Goal: Information Seeking & Learning: Check status

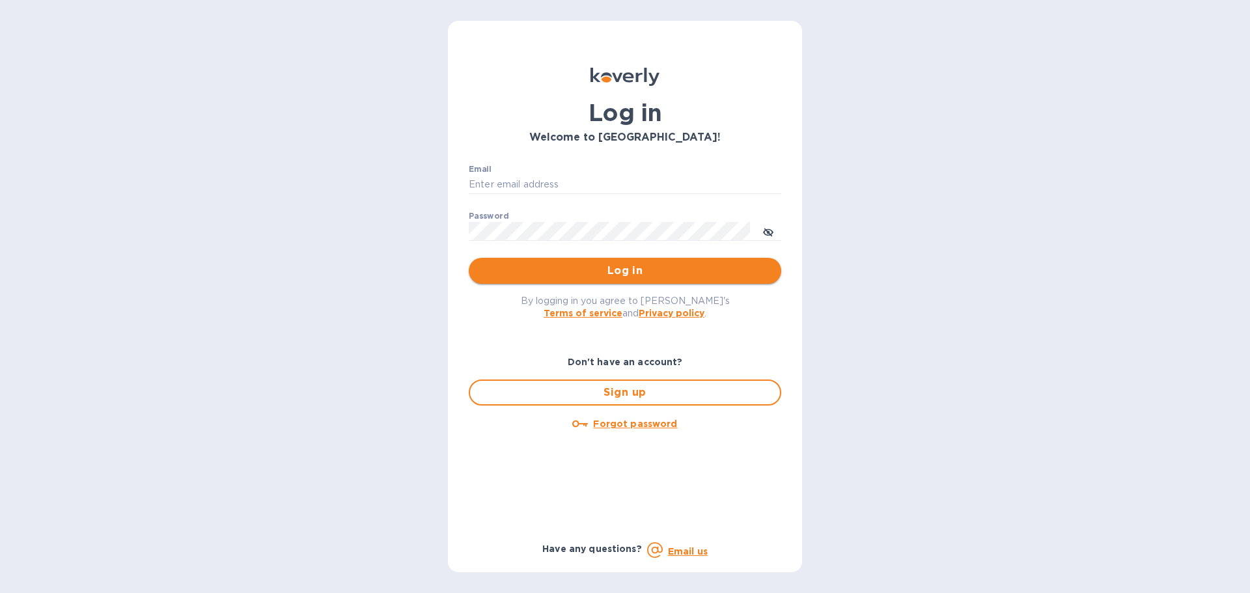
type input "[PERSON_NAME][EMAIL_ADDRESS][PERSON_NAME][DOMAIN_NAME]"
click at [676, 270] on span "Log in" at bounding box center [625, 271] width 292 height 16
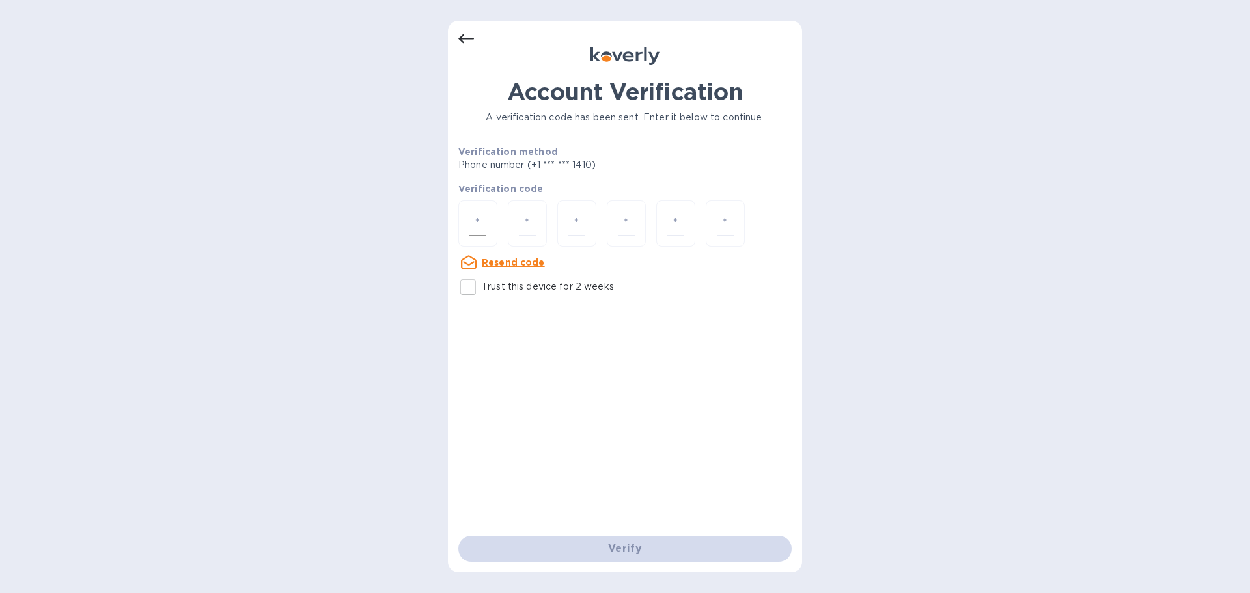
click at [473, 221] on input "number" at bounding box center [477, 224] width 17 height 24
type input "2"
type input "7"
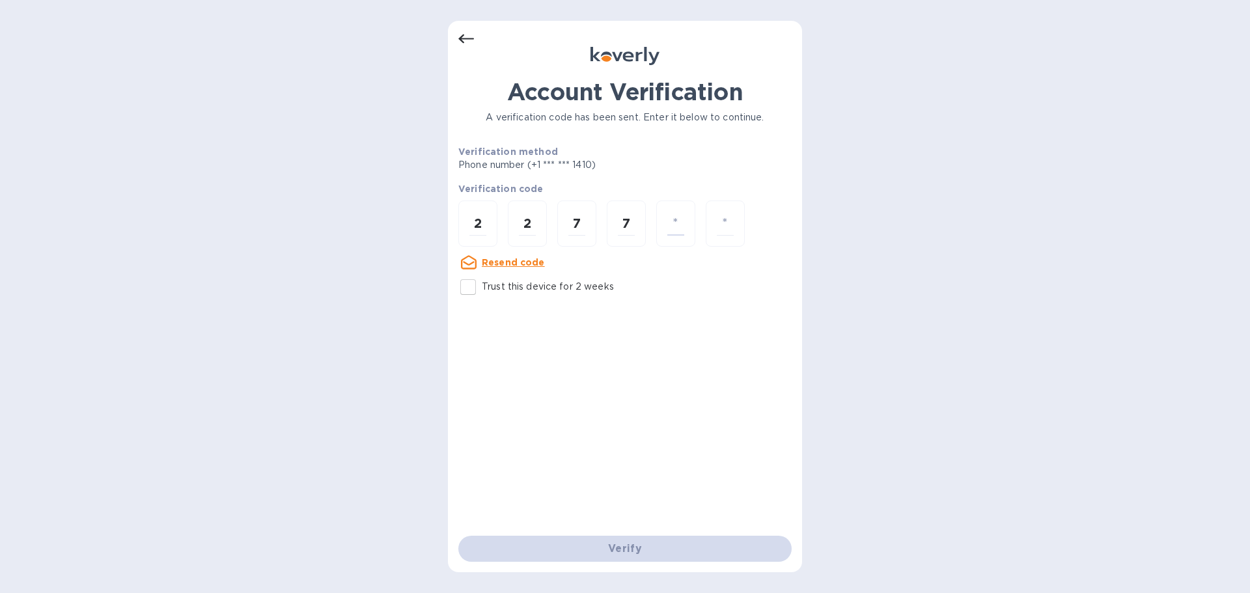
type input "1"
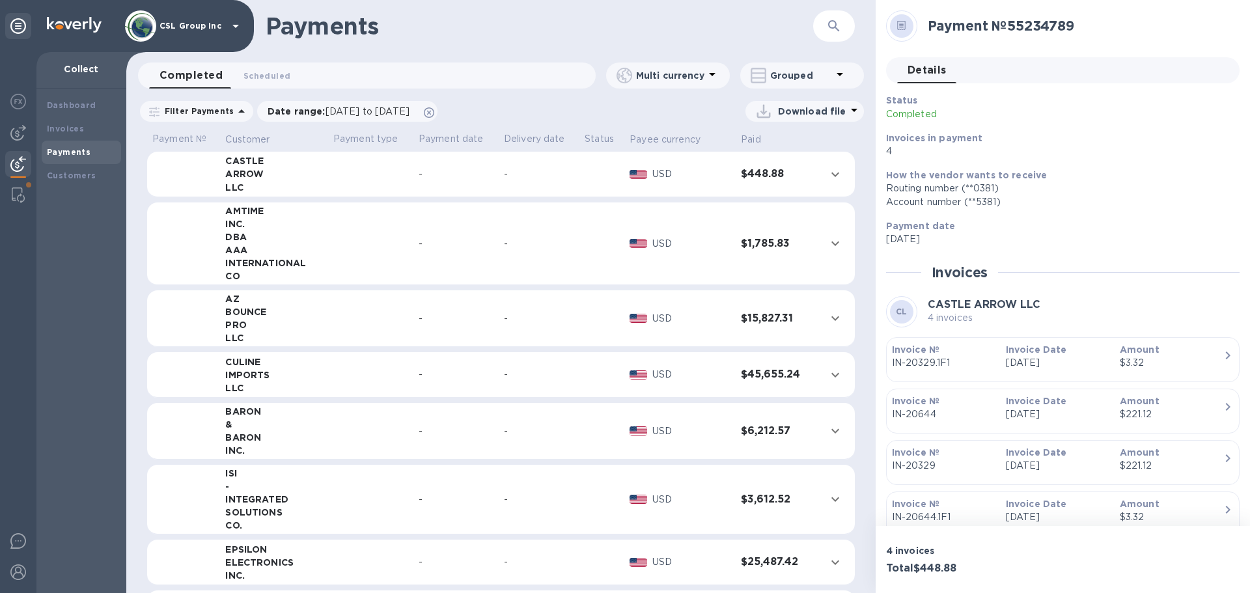
click at [830, 29] on icon "button" at bounding box center [834, 26] width 16 height 16
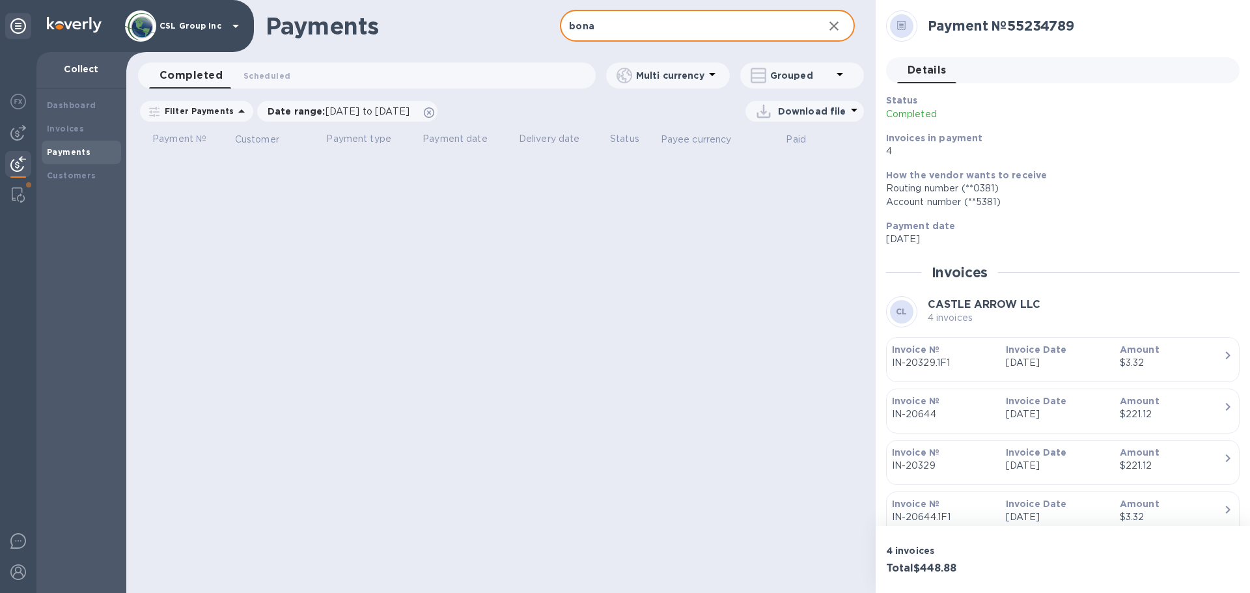
drag, startPoint x: 608, startPoint y: 35, endPoint x: 541, endPoint y: 18, distance: 69.2
click at [541, 18] on div "Payments bona ​" at bounding box center [500, 26] width 749 height 52
type input "bonanza"
click at [26, 195] on div at bounding box center [18, 195] width 23 height 26
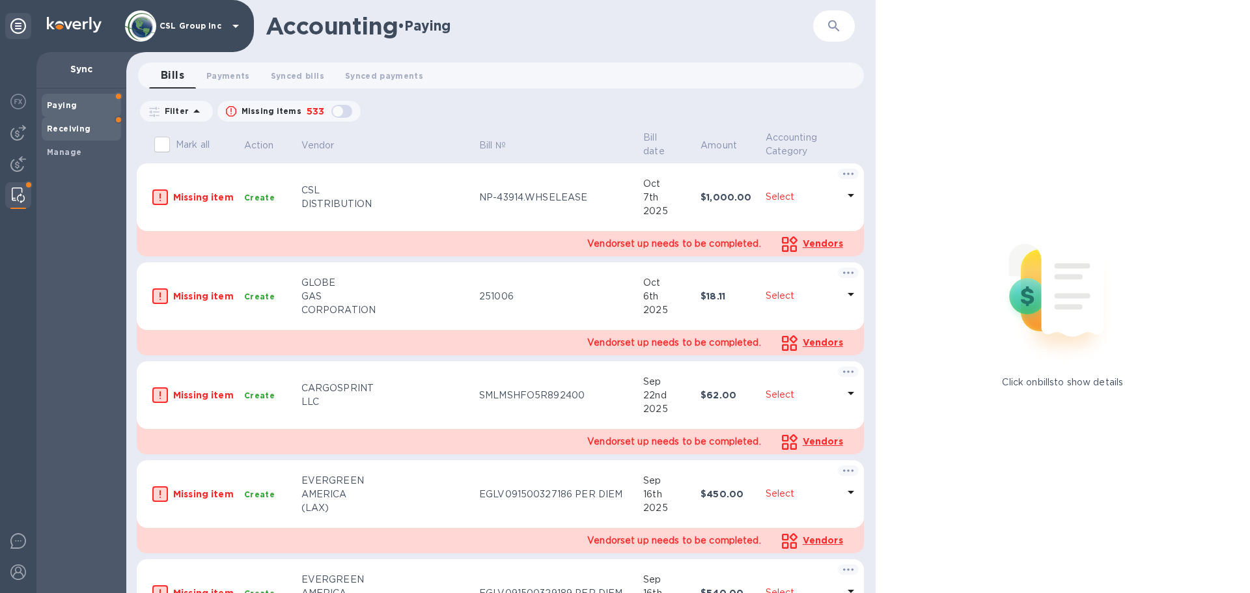
click at [92, 131] on span "Receiving" at bounding box center [81, 128] width 69 height 13
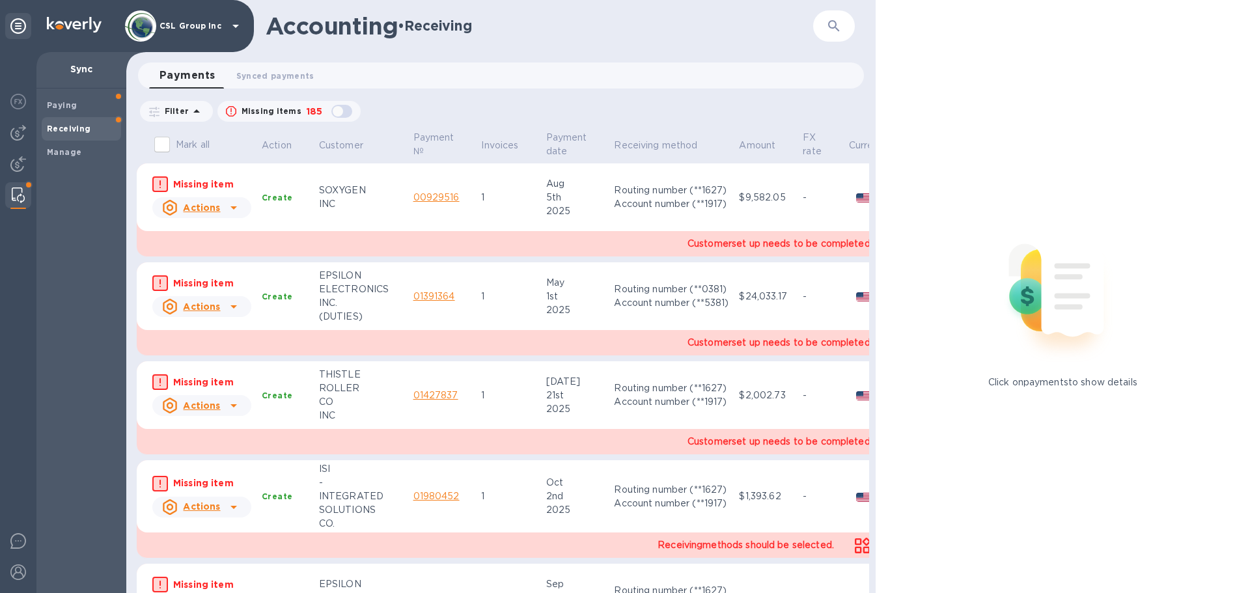
click at [89, 128] on span "Receiving" at bounding box center [81, 128] width 69 height 13
click at [81, 156] on span "Manage" at bounding box center [81, 152] width 69 height 13
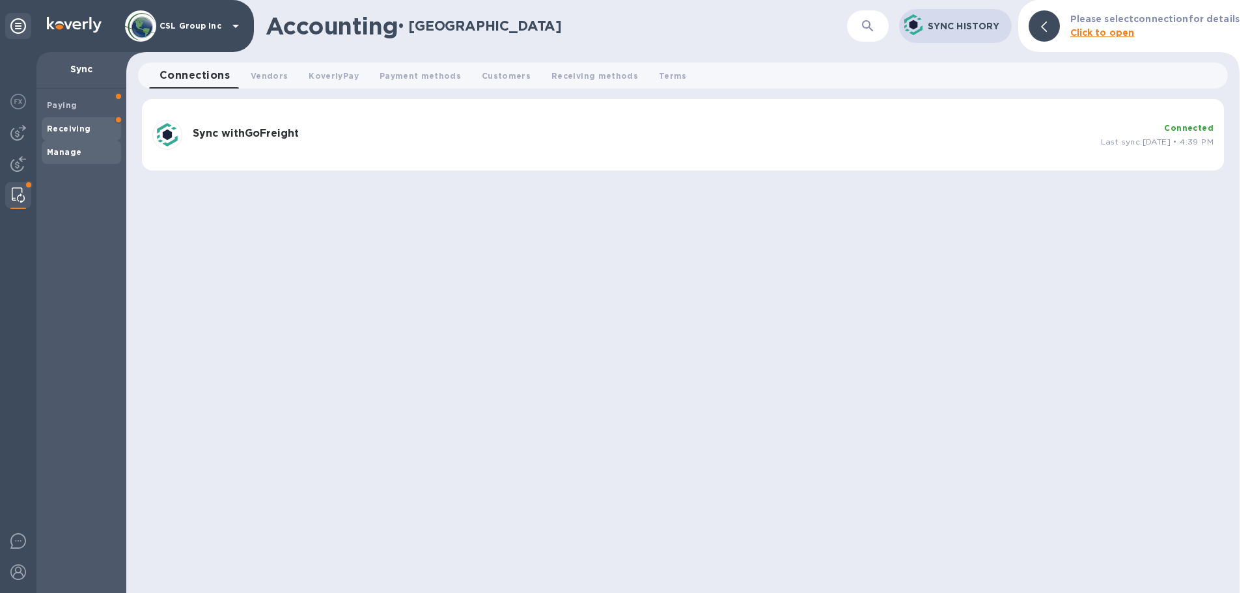
click at [79, 128] on b "Receiving" at bounding box center [69, 129] width 44 height 10
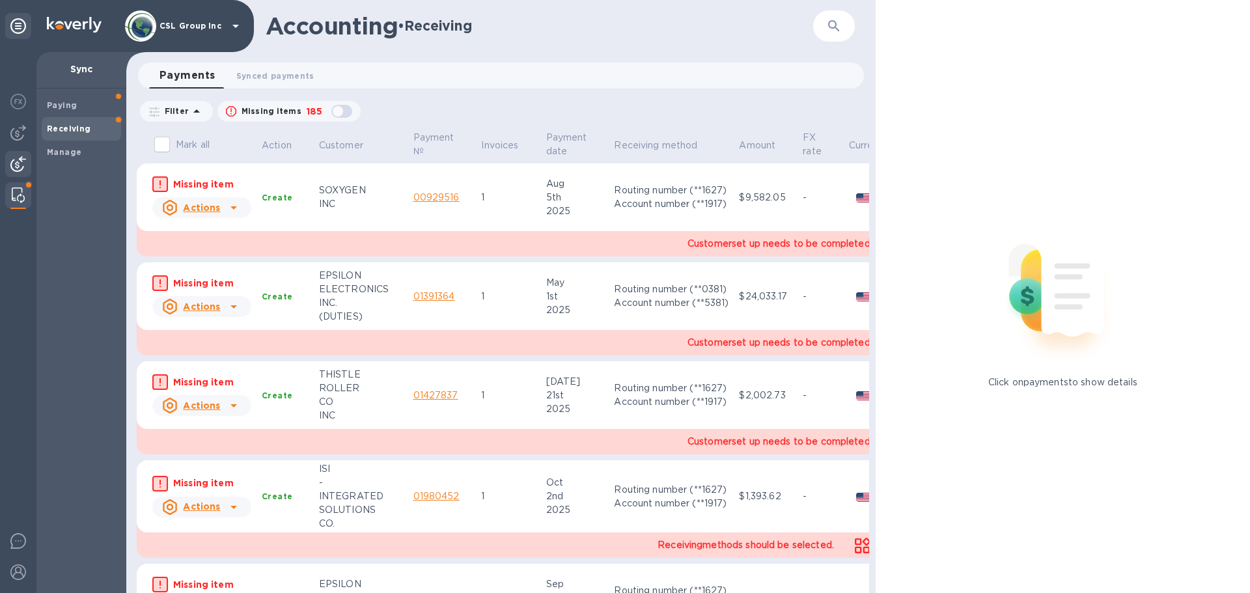
click at [12, 171] on img at bounding box center [18, 164] width 16 height 16
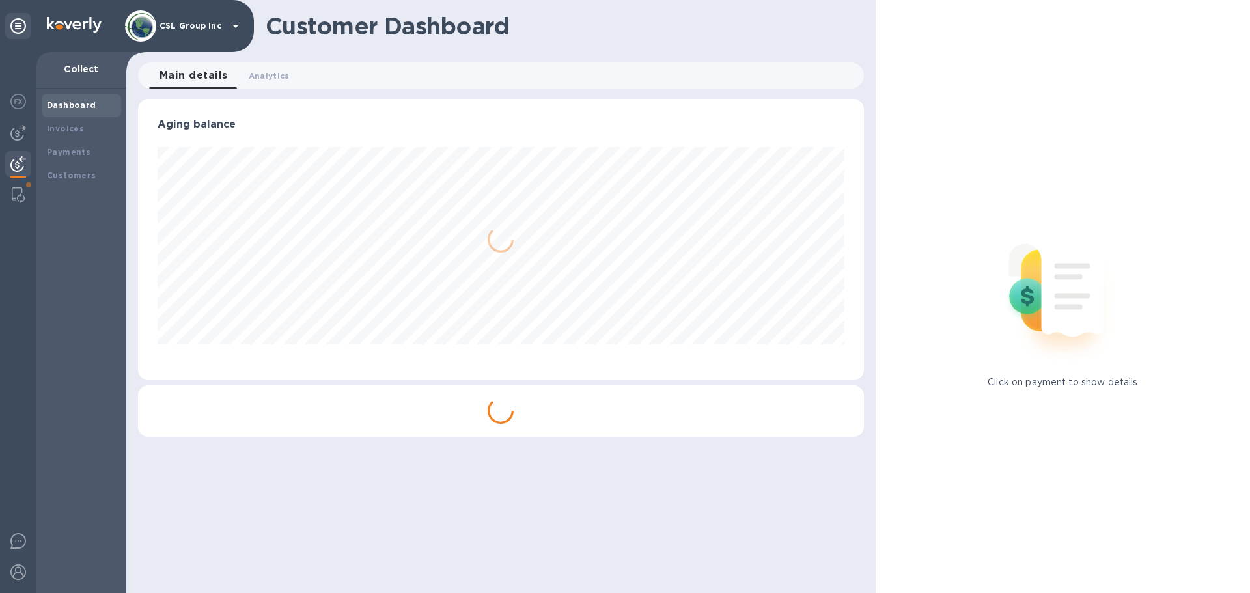
scroll to position [281, 725]
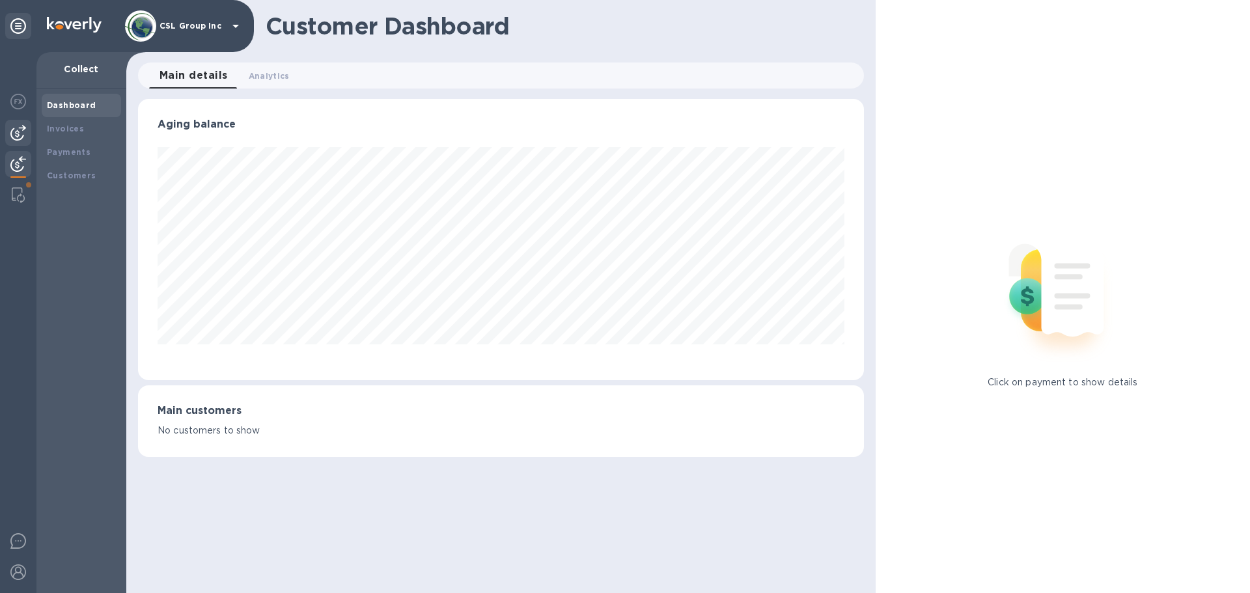
click at [18, 137] on img at bounding box center [18, 133] width 16 height 16
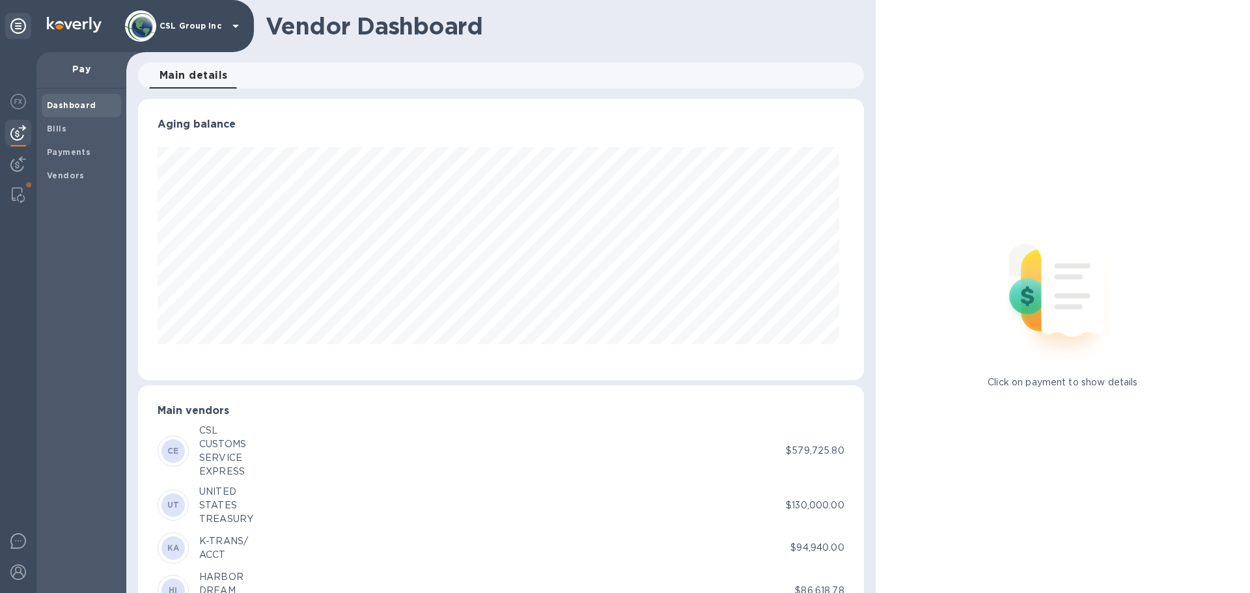
scroll to position [281, 720]
click at [81, 156] on b "Payments" at bounding box center [69, 152] width 44 height 10
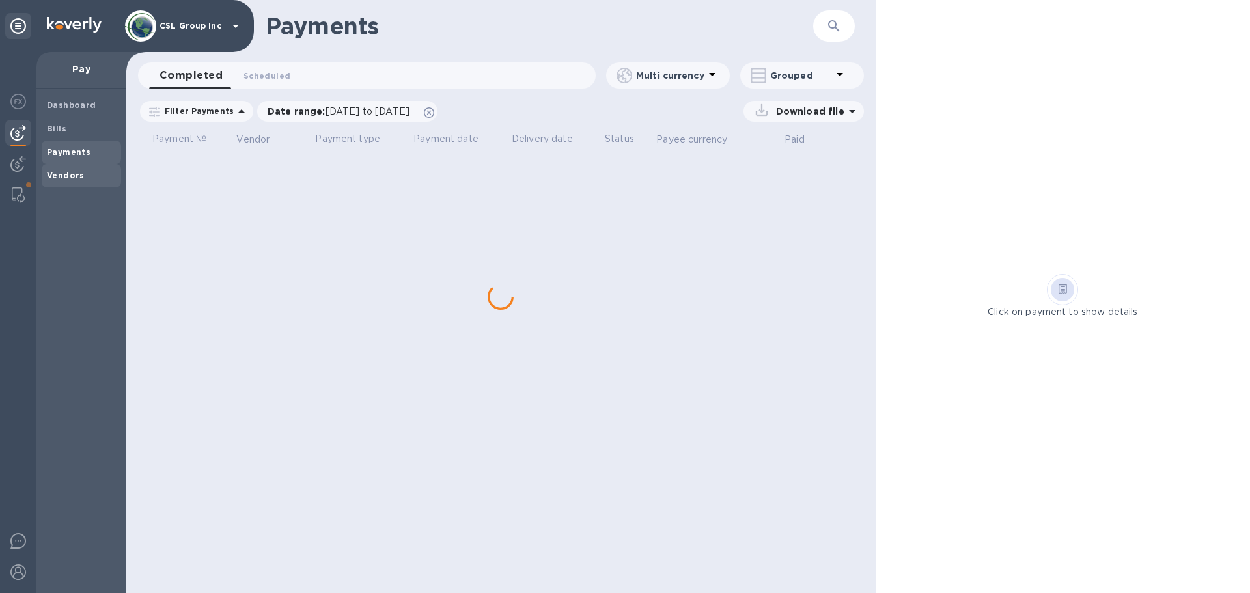
click at [81, 168] on div "Vendors" at bounding box center [81, 175] width 79 height 23
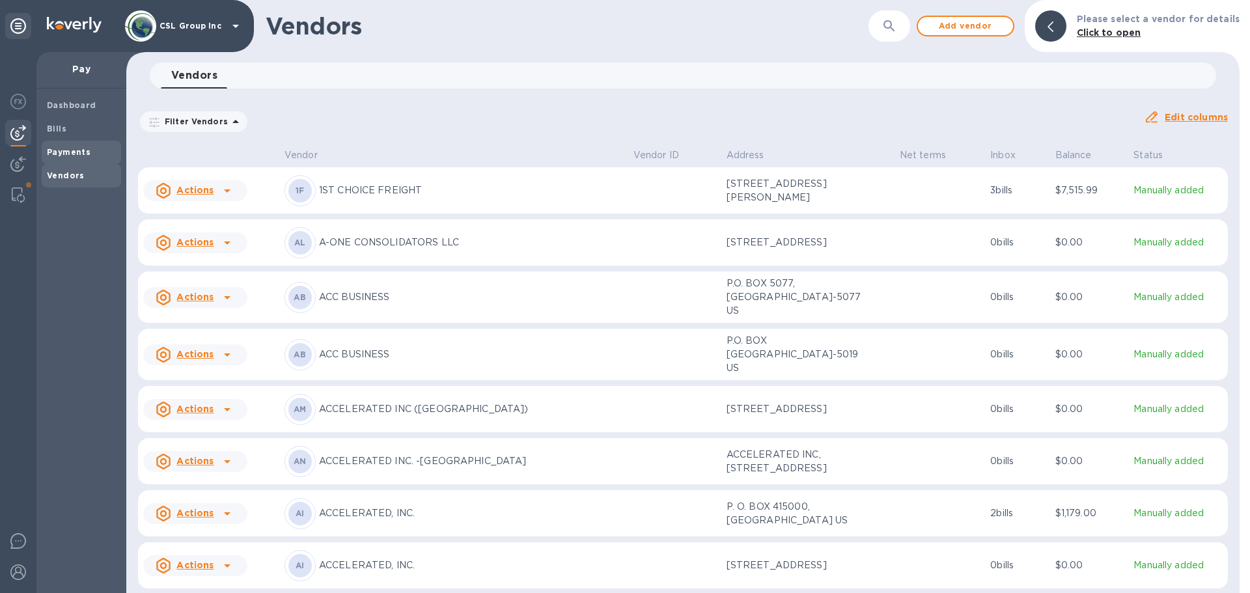
click at [70, 151] on b "Payments" at bounding box center [69, 152] width 44 height 10
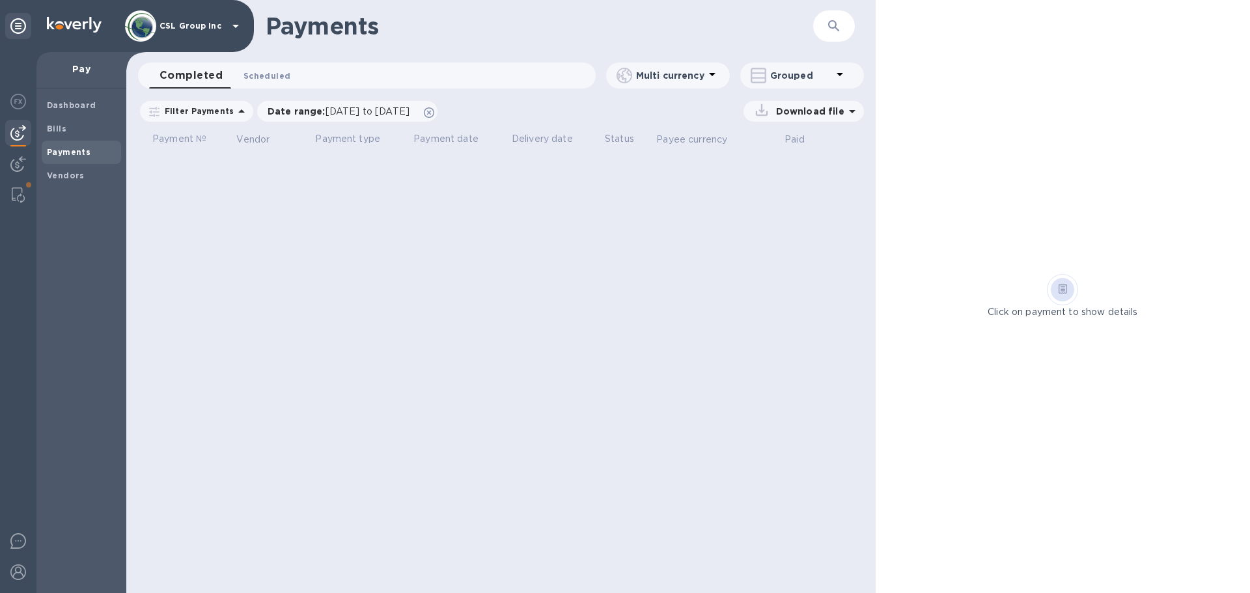
click at [277, 79] on span "Scheduled 0" at bounding box center [266, 76] width 47 height 14
click at [195, 83] on button "Completed 0" at bounding box center [184, 75] width 70 height 26
click at [93, 126] on span "Bills" at bounding box center [81, 128] width 69 height 13
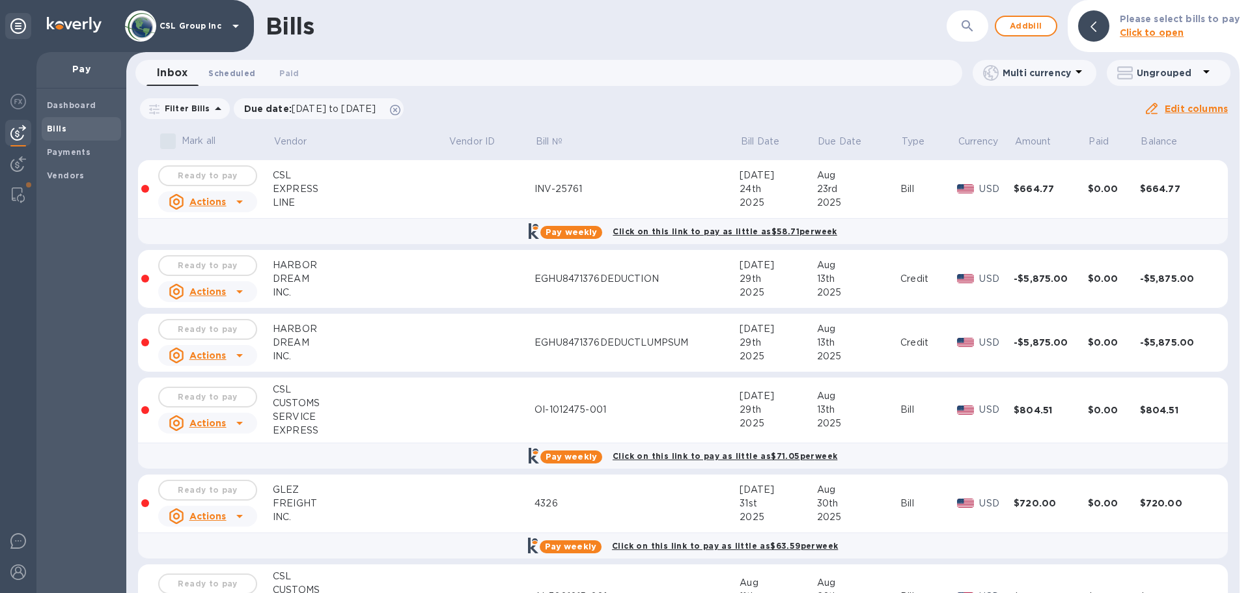
click at [222, 74] on span "Scheduled 0" at bounding box center [231, 73] width 47 height 14
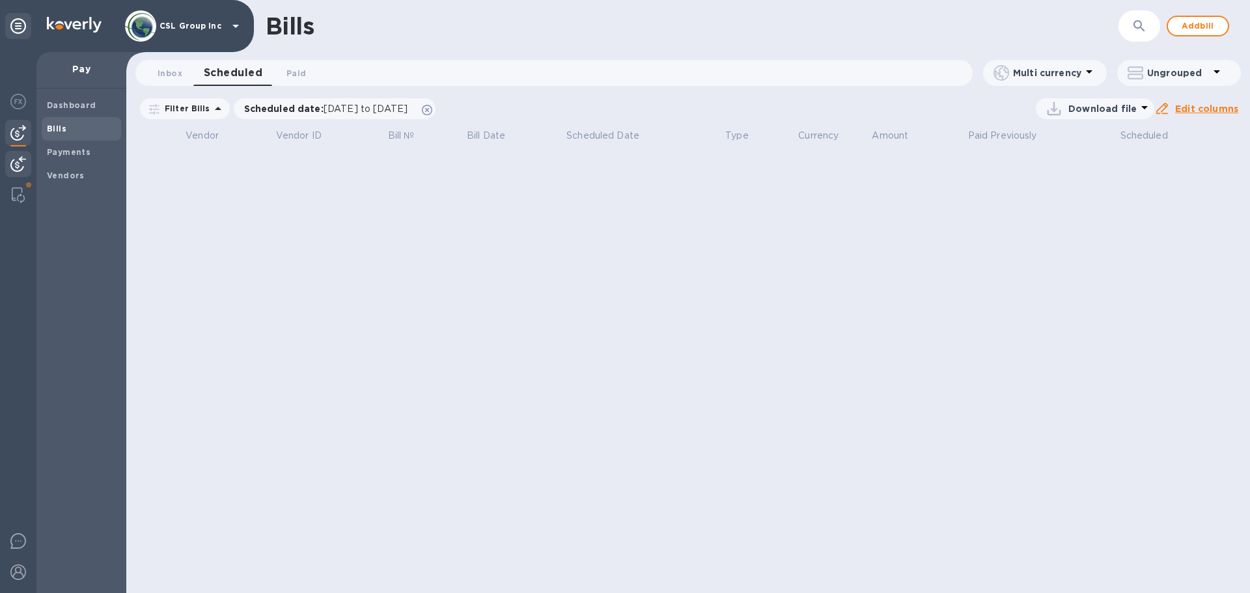
click at [21, 161] on img at bounding box center [18, 164] width 16 height 16
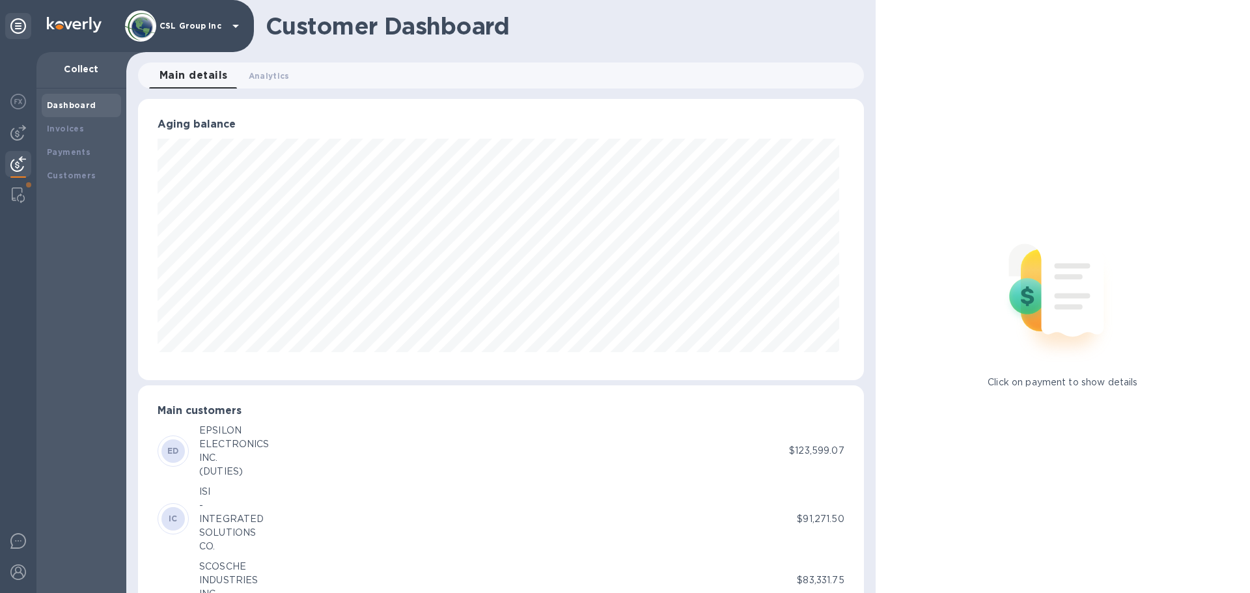
scroll to position [650753, 650313]
click at [71, 155] on b "Payments" at bounding box center [69, 152] width 44 height 10
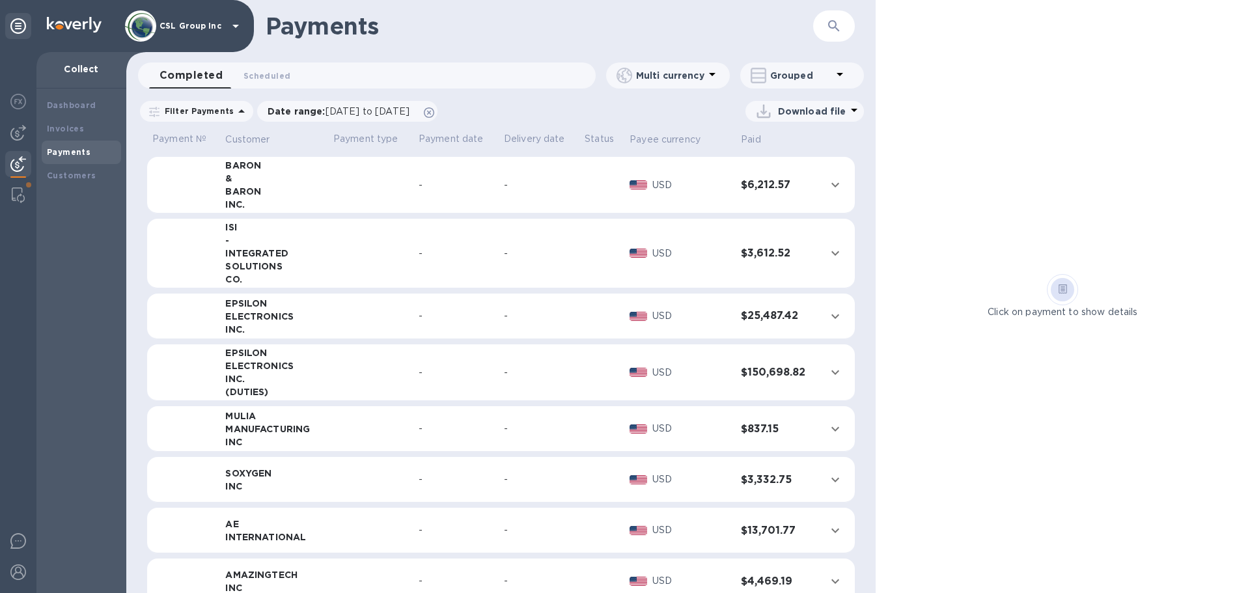
scroll to position [456, 0]
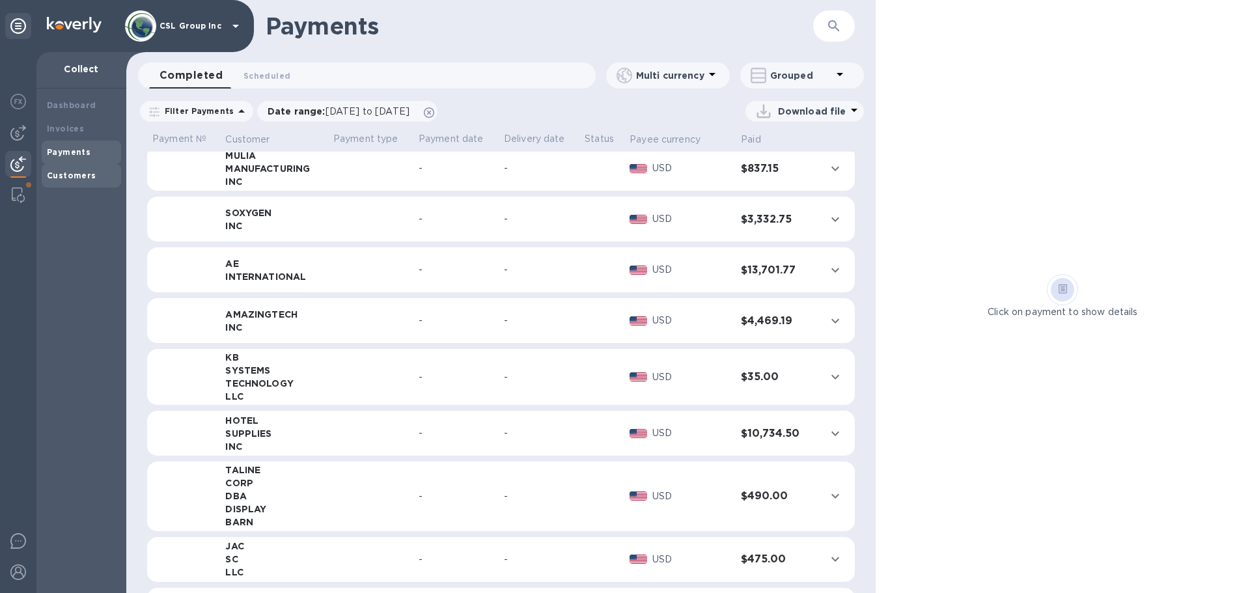
click at [69, 167] on div "Customers" at bounding box center [81, 175] width 79 height 23
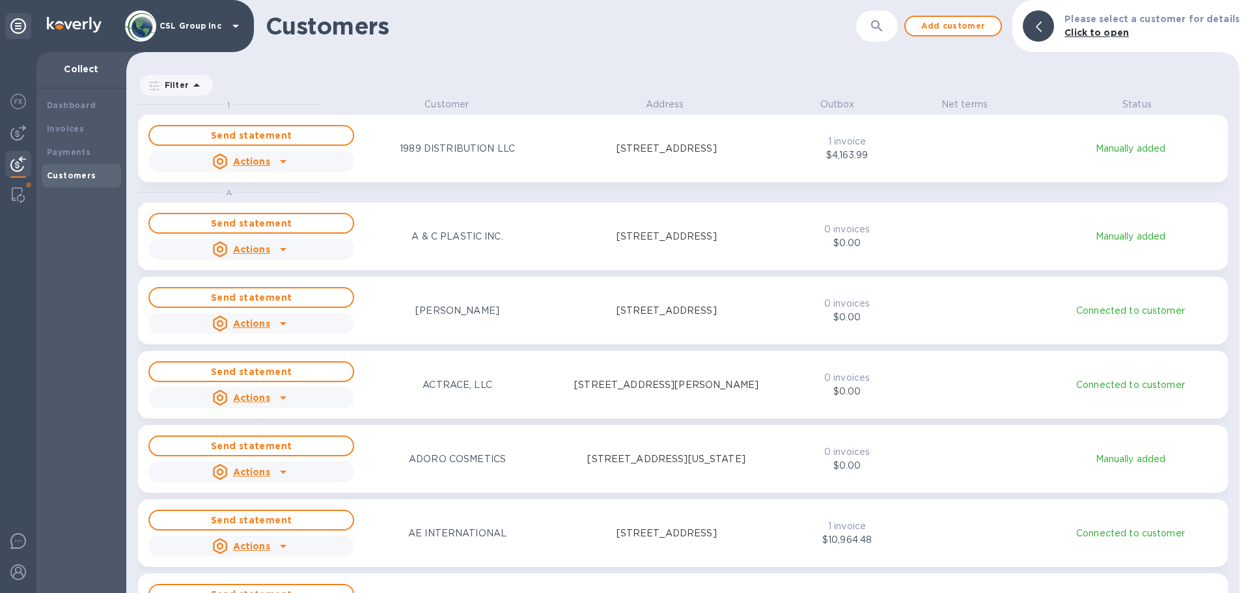
scroll to position [486, 1108]
click at [67, 127] on b "Invoices" at bounding box center [65, 129] width 37 height 10
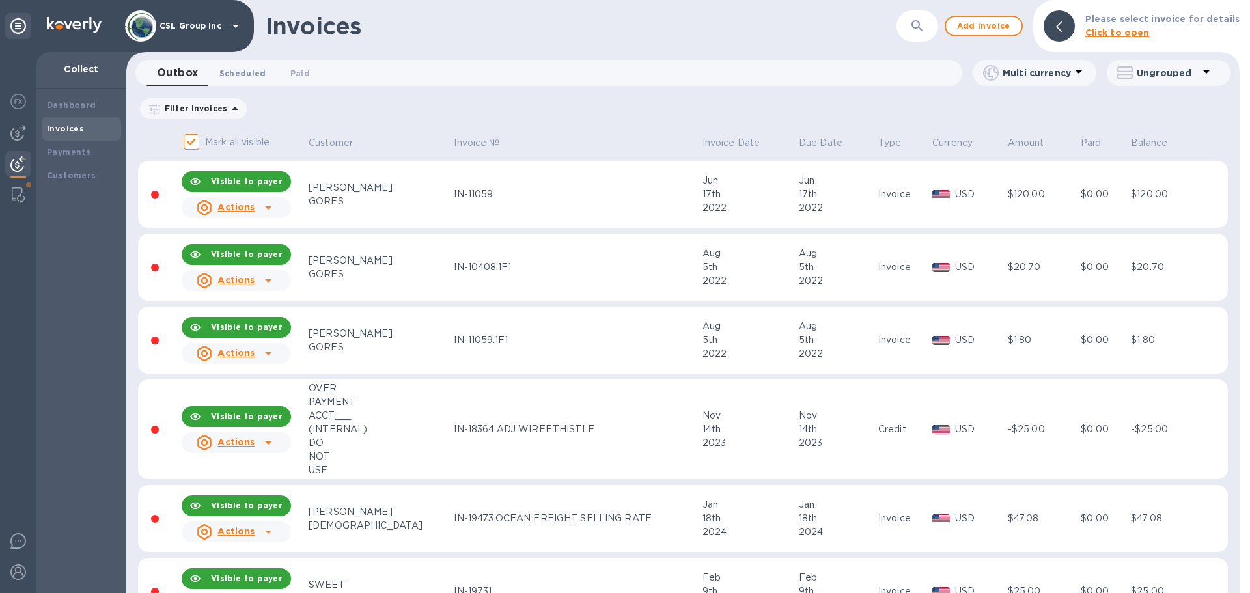
click at [230, 77] on span "Scheduled 0" at bounding box center [242, 73] width 47 height 14
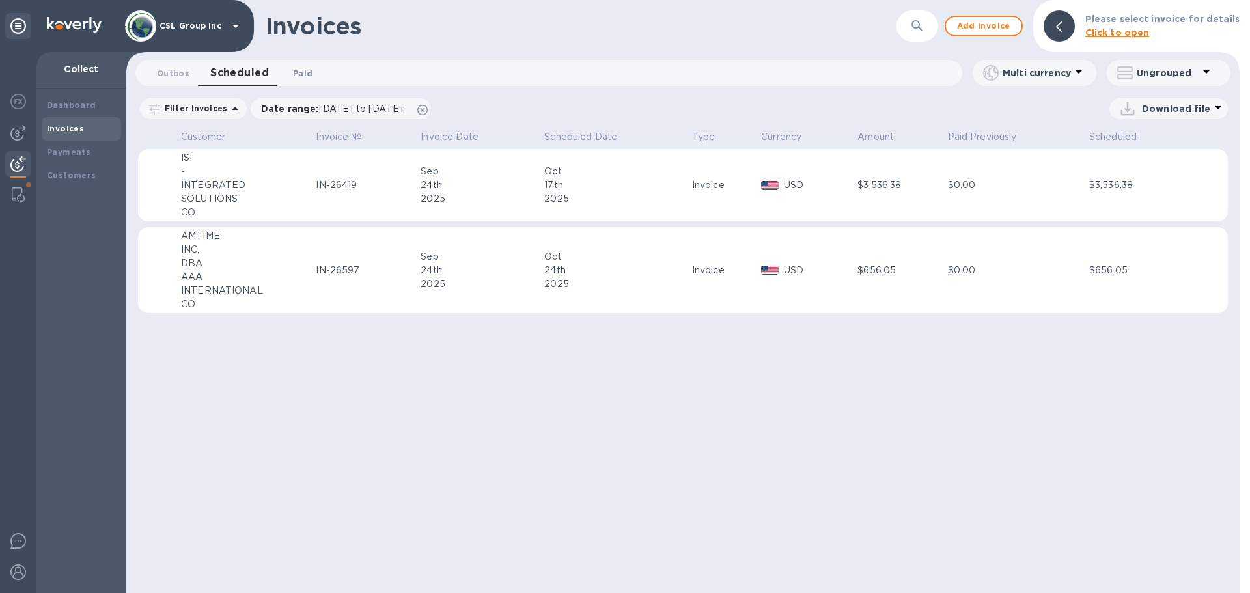
click at [301, 74] on span "Paid 0" at bounding box center [303, 73] width 20 height 14
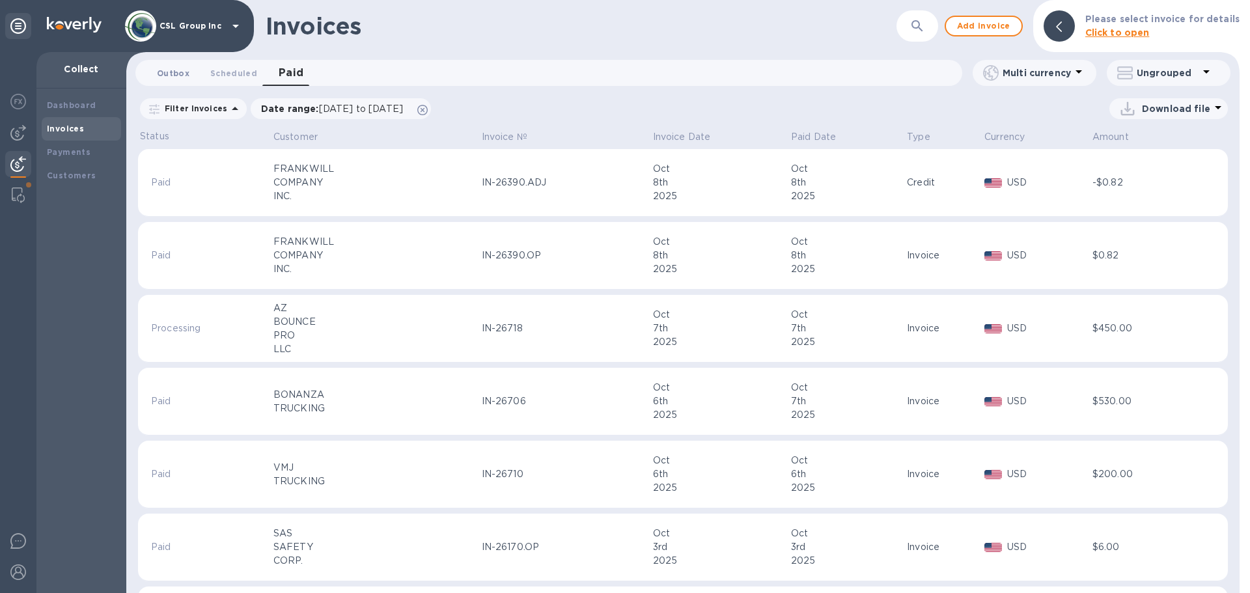
click at [167, 74] on span "Outbox 0" at bounding box center [173, 73] width 33 height 14
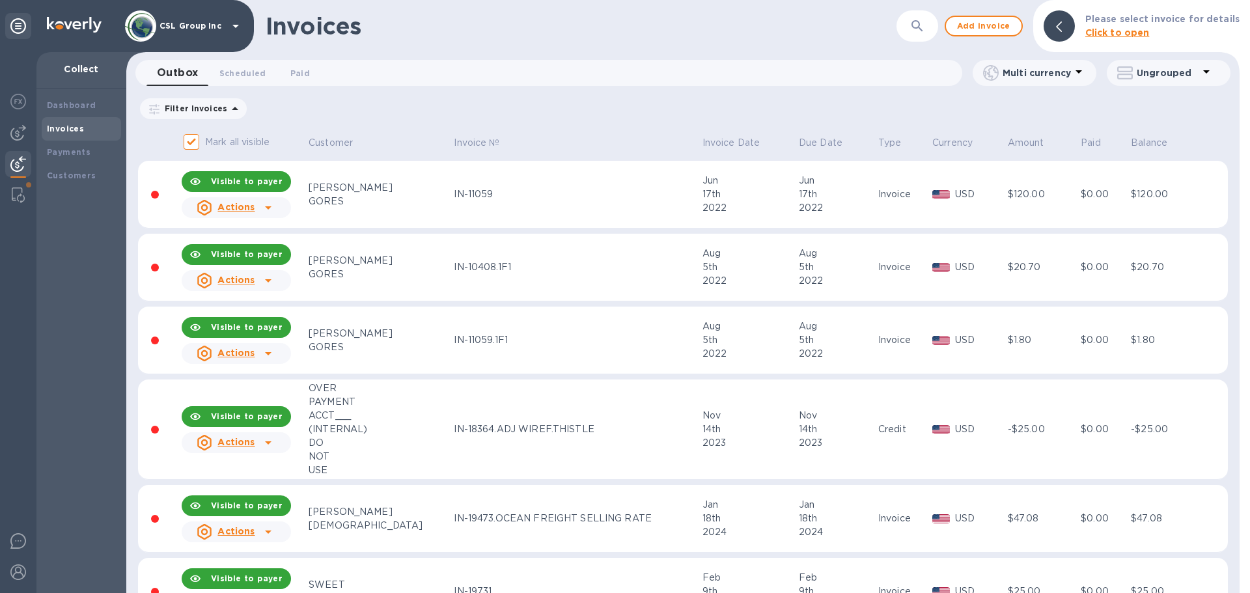
click at [219, 80] on button "Scheduled 0" at bounding box center [243, 73] width 68 height 26
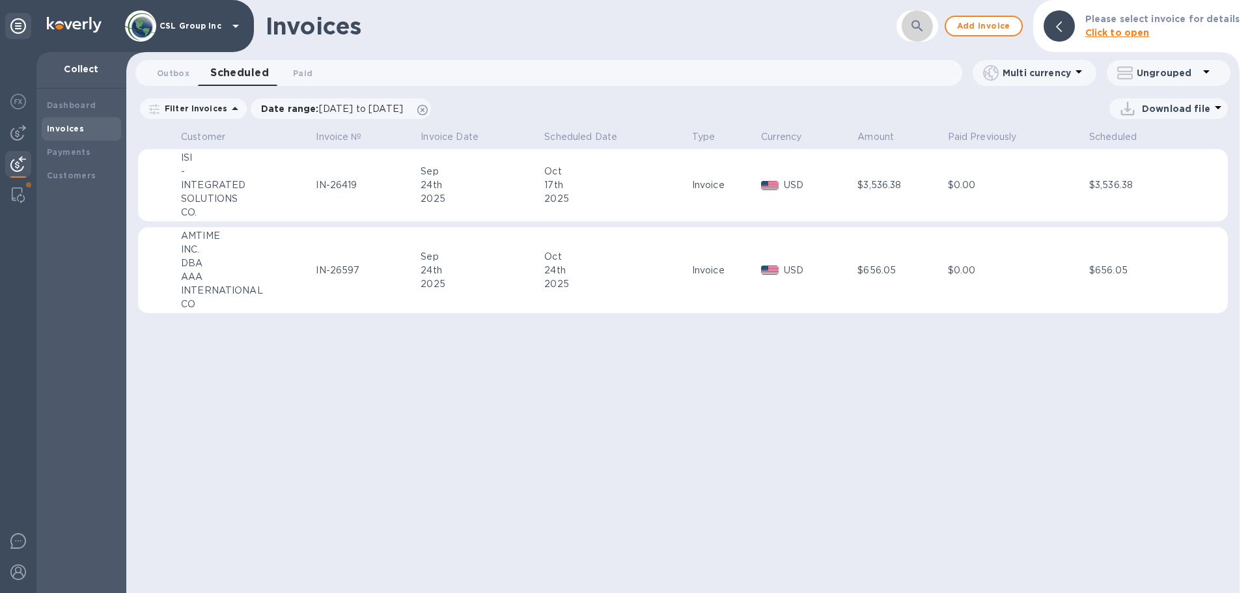
click at [925, 24] on icon "button" at bounding box center [917, 26] width 16 height 16
click at [83, 130] on div "Invoices" at bounding box center [81, 128] width 69 height 13
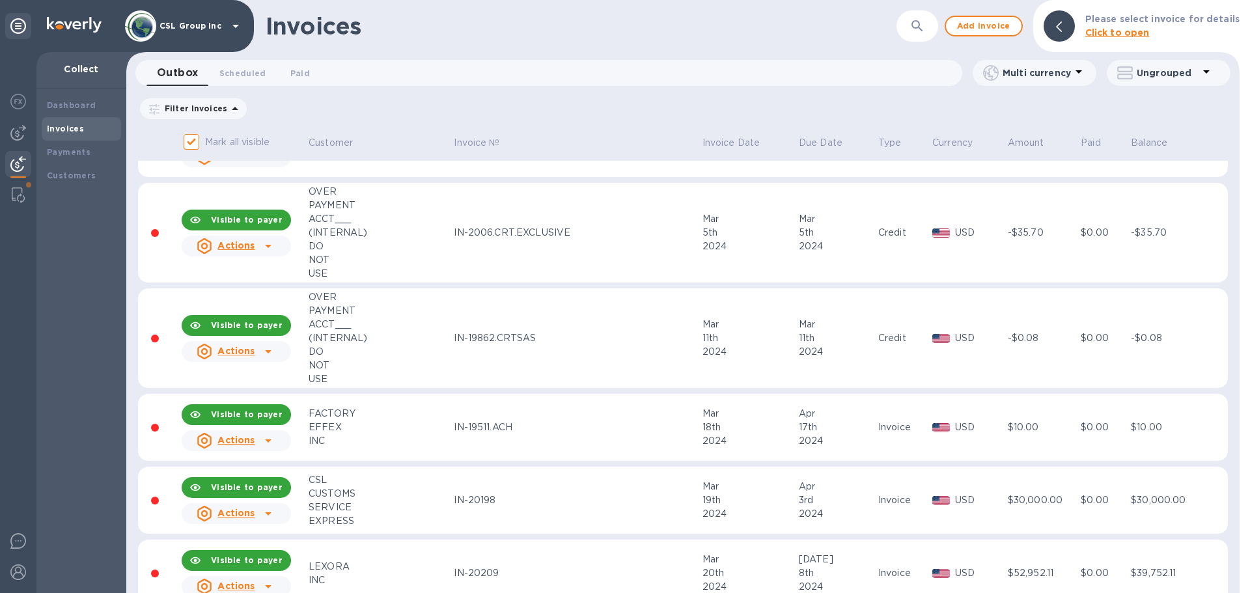
scroll to position [65, 0]
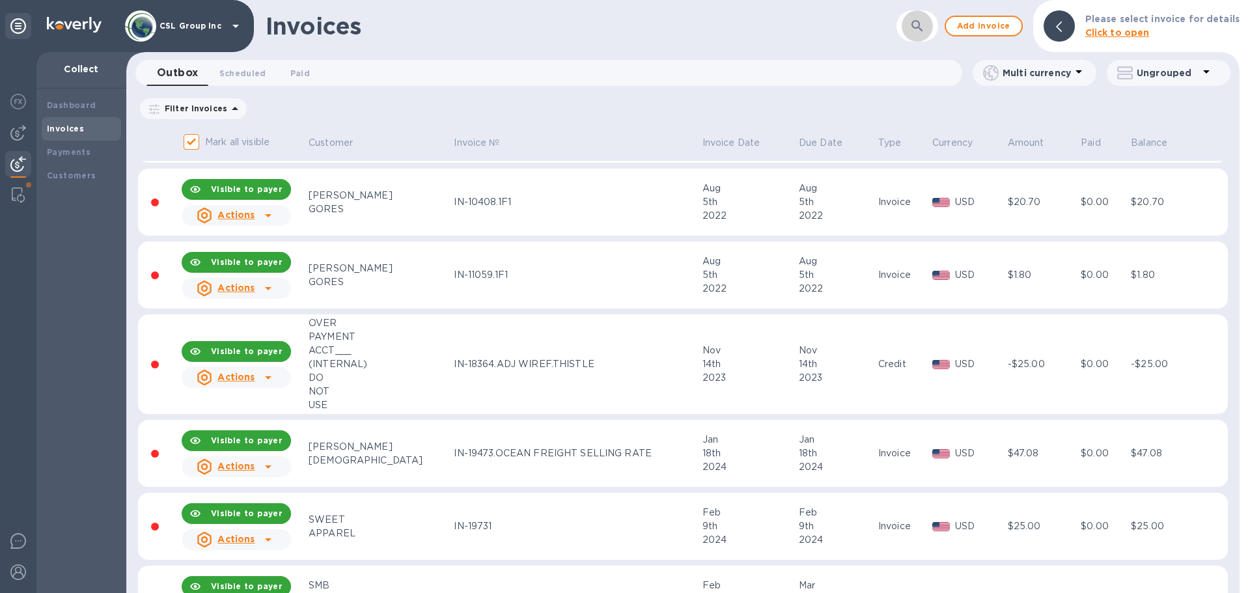
click at [921, 32] on icon "button" at bounding box center [917, 26] width 16 height 16
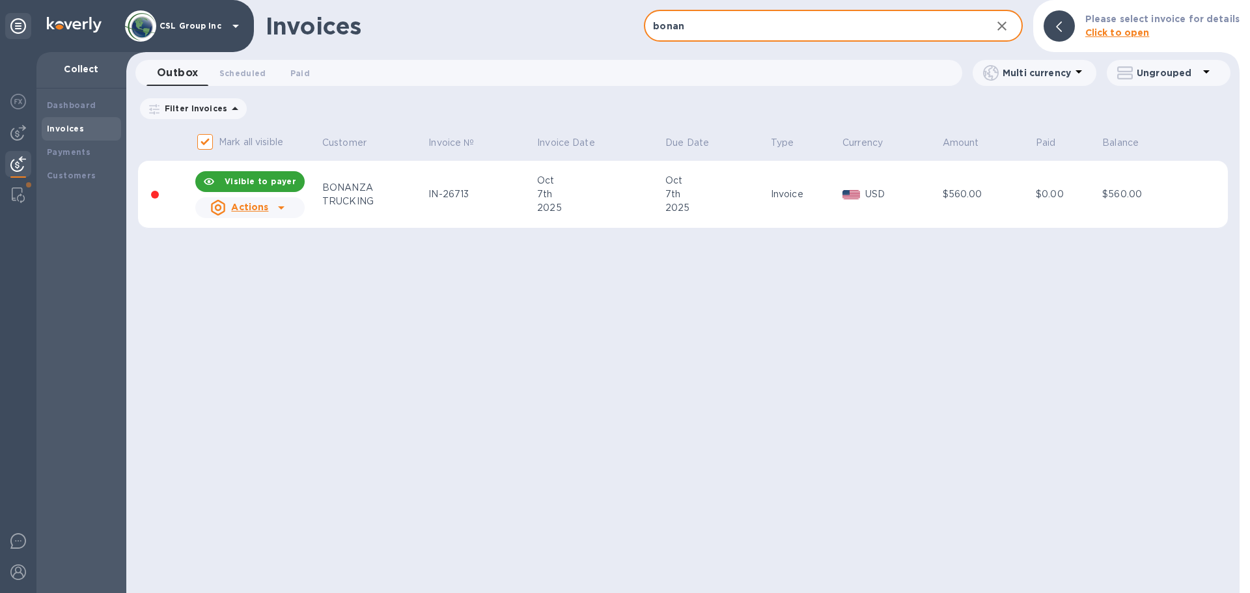
type input "bonan"
click at [275, 186] on b "Visible to payer" at bounding box center [261, 181] width 72 height 10
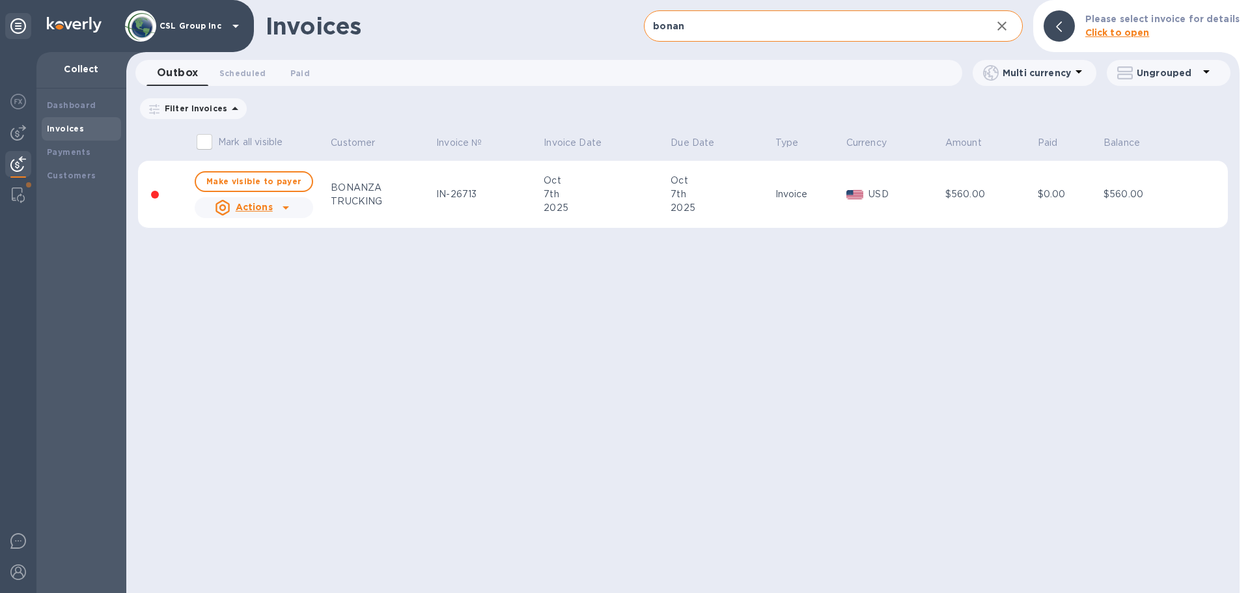
click at [275, 186] on span "Make visible to payer" at bounding box center [253, 181] width 95 height 8
checkbox input "true"
click at [250, 212] on u "Actions" at bounding box center [249, 207] width 37 height 10
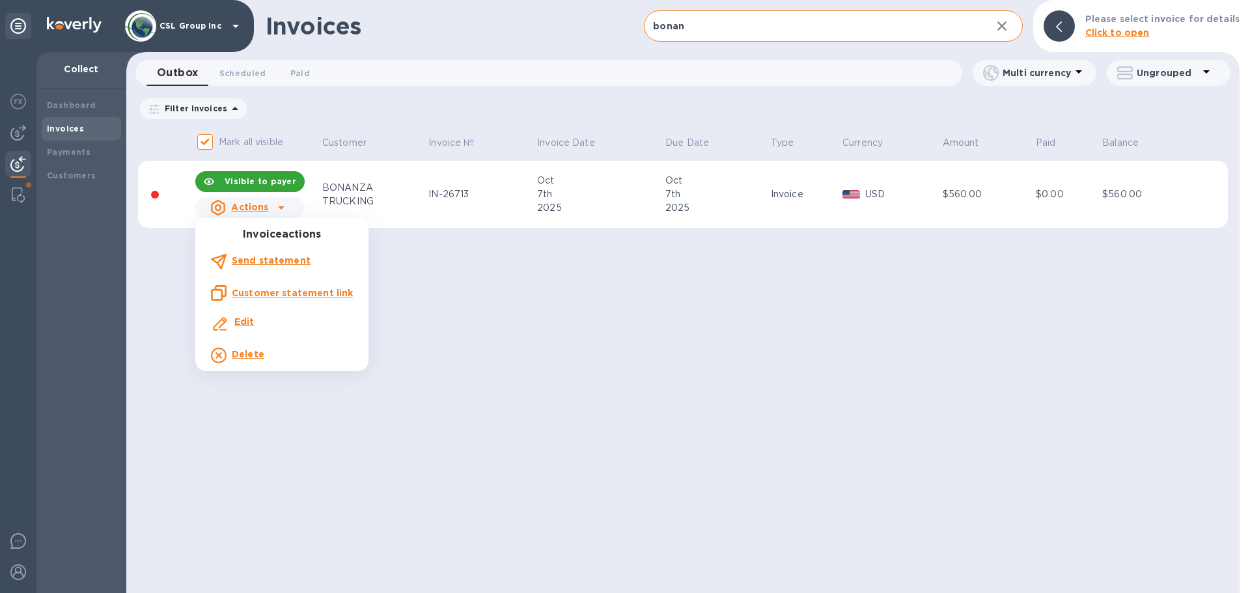
click at [456, 295] on div at bounding box center [625, 296] width 1250 height 593
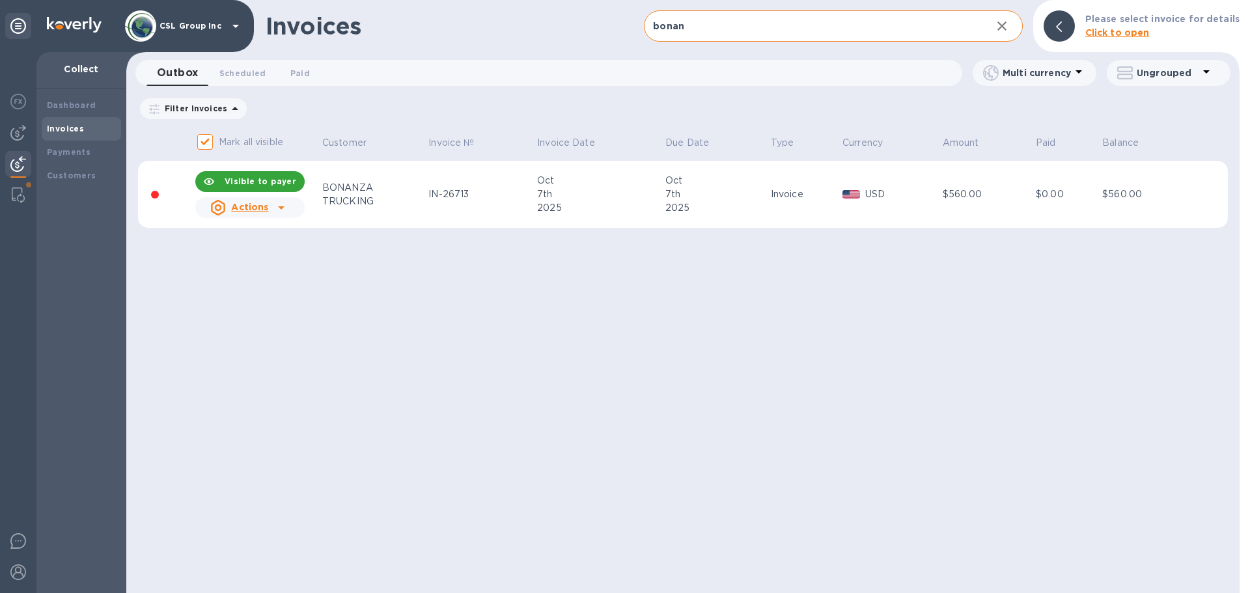
click at [356, 203] on div "TRUCKING" at bounding box center [373, 202] width 102 height 14
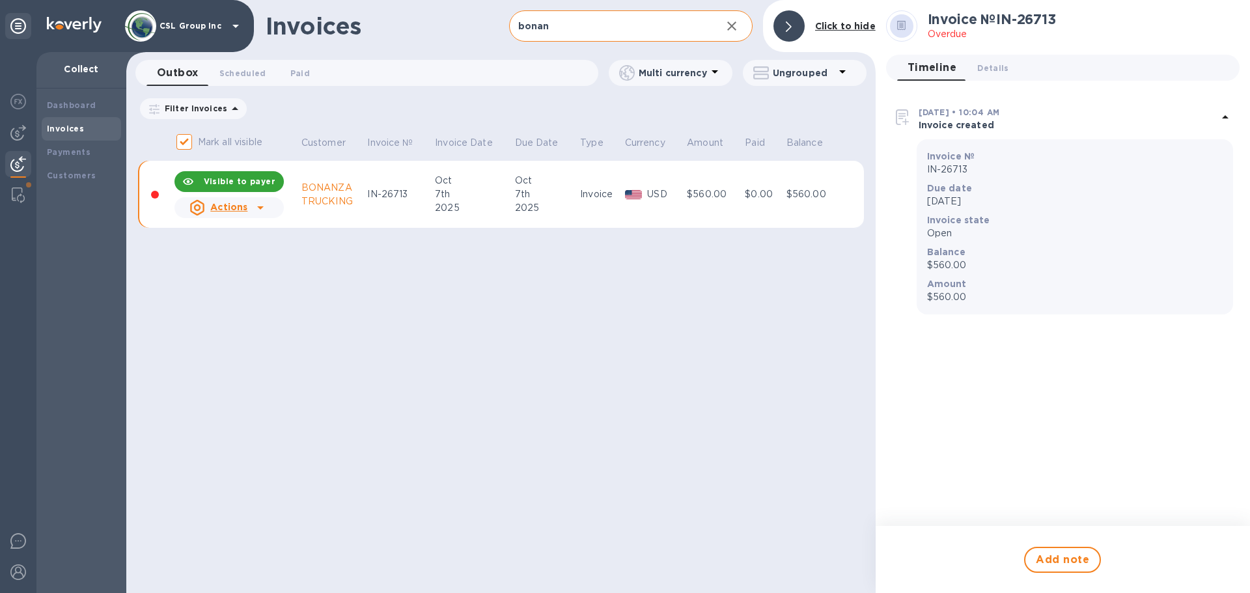
click at [315, 526] on div "Invoices bonan ​ Add invoice Click to hide Outbox 0 Scheduled 0 Paid 0 Multi cu…" at bounding box center [500, 296] width 749 height 593
